Goal: Obtain resource: Obtain resource

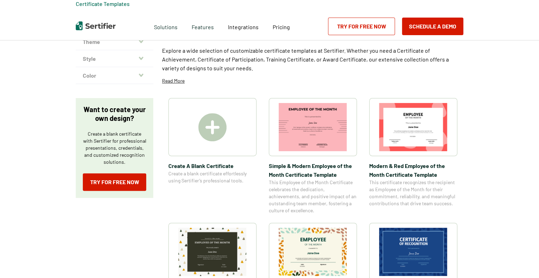
scroll to position [70, 0]
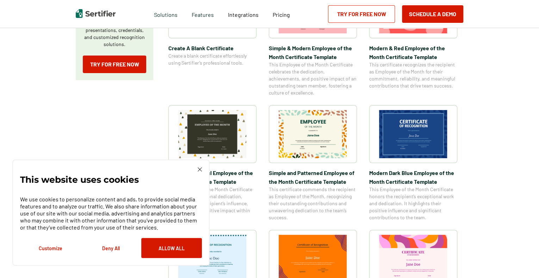
scroll to position [176, 0]
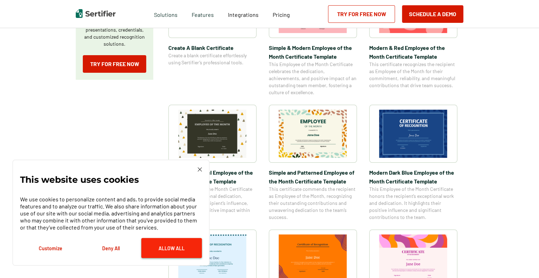
click at [188, 249] on button "Allow All" at bounding box center [171, 248] width 61 height 20
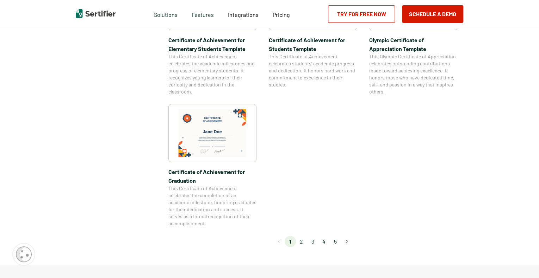
scroll to position [669, 0]
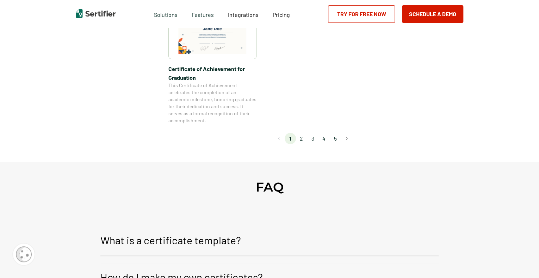
click at [301, 142] on li "2" at bounding box center [301, 138] width 11 height 11
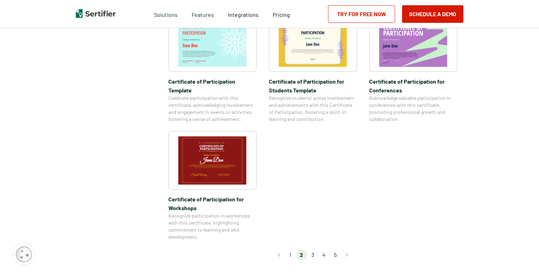
scroll to position [598, 0]
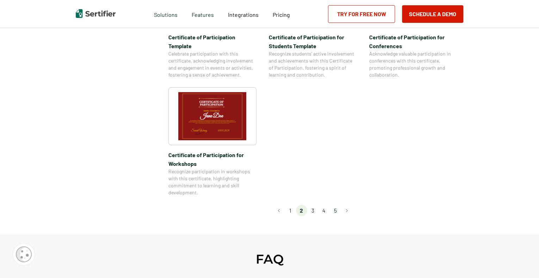
click at [310, 205] on li "3" at bounding box center [312, 210] width 11 height 11
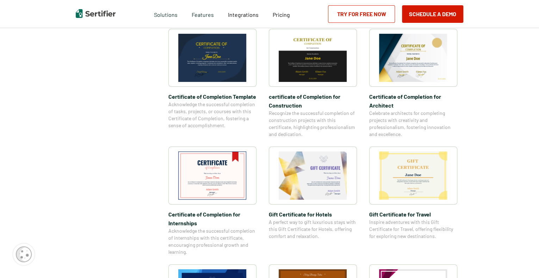
scroll to position [282, 0]
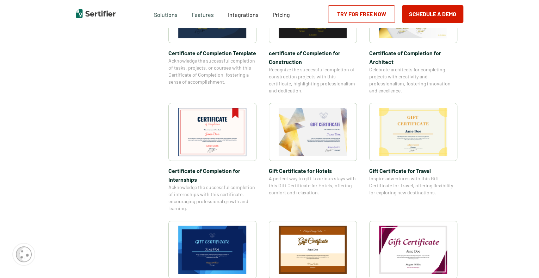
click at [217, 147] on img at bounding box center [212, 132] width 68 height 48
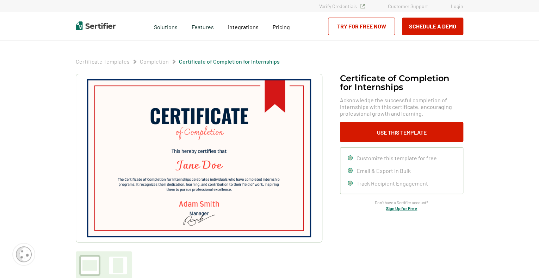
click at [215, 161] on img at bounding box center [199, 158] width 224 height 158
click at [220, 170] on img at bounding box center [199, 158] width 224 height 158
drag, startPoint x: 220, startPoint y: 170, endPoint x: 217, endPoint y: 186, distance: 16.0
click at [220, 175] on img at bounding box center [199, 158] width 224 height 158
click at [208, 212] on img at bounding box center [199, 158] width 224 height 158
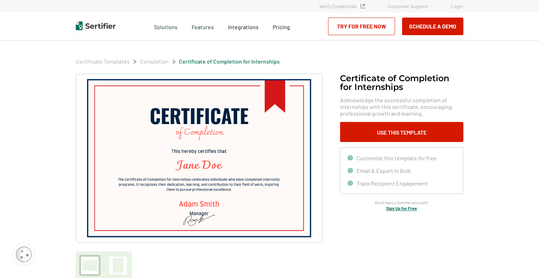
click at [236, 136] on img at bounding box center [199, 158] width 224 height 158
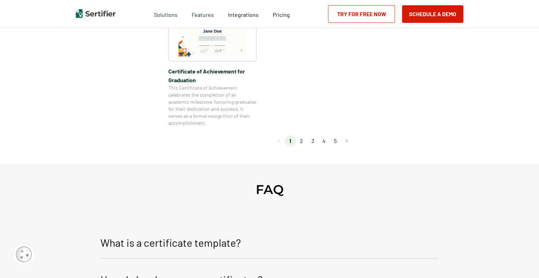
scroll to position [669, 0]
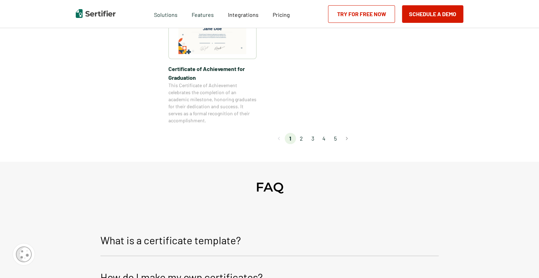
click at [301, 140] on li "2" at bounding box center [301, 138] width 11 height 11
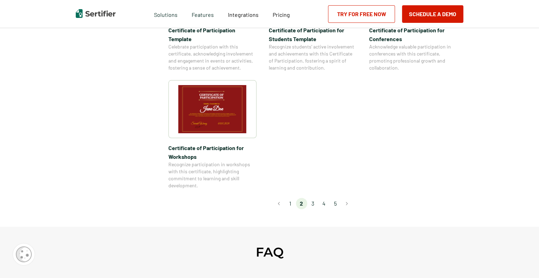
scroll to position [598, 0]
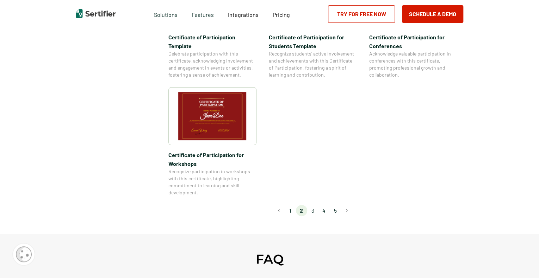
click at [312, 205] on li "3" at bounding box center [312, 210] width 11 height 11
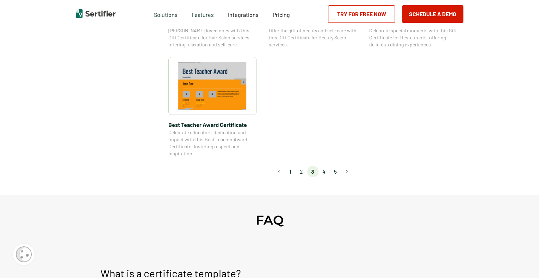
scroll to position [528, 0]
